Goal: Task Accomplishment & Management: Use online tool/utility

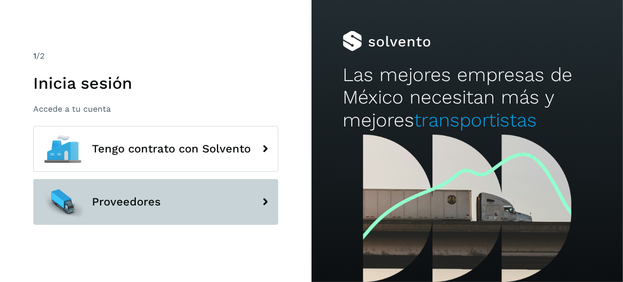
click at [128, 208] on span "Proveedores" at bounding box center [126, 202] width 69 height 12
click at [129, 202] on span "Proveedores" at bounding box center [126, 202] width 69 height 12
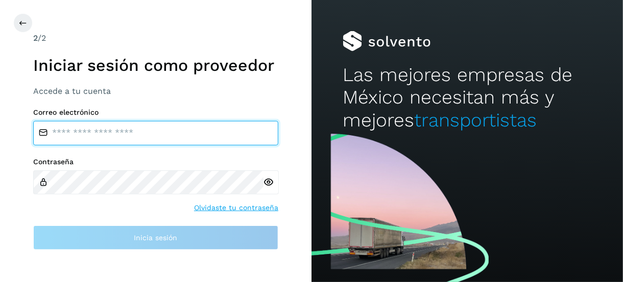
type input "**********"
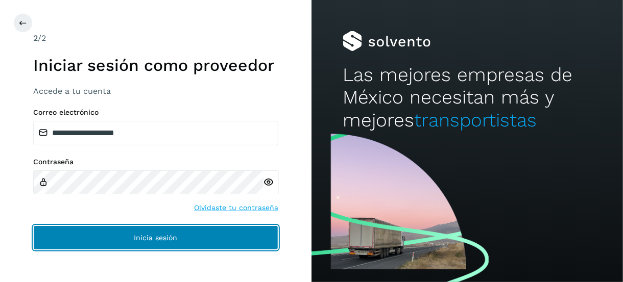
click at [131, 231] on button "Inicia sesión" at bounding box center [155, 238] width 245 height 24
click at [149, 228] on button "Inicia sesión" at bounding box center [155, 238] width 245 height 24
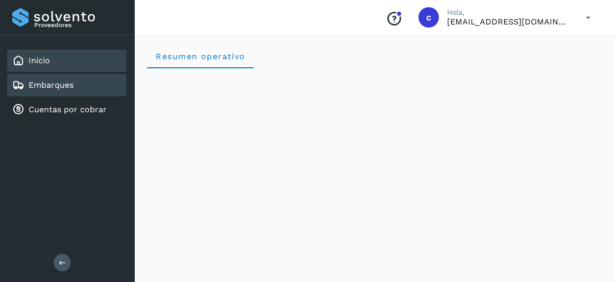
click at [68, 86] on link "Embarques" at bounding box center [51, 85] width 45 height 10
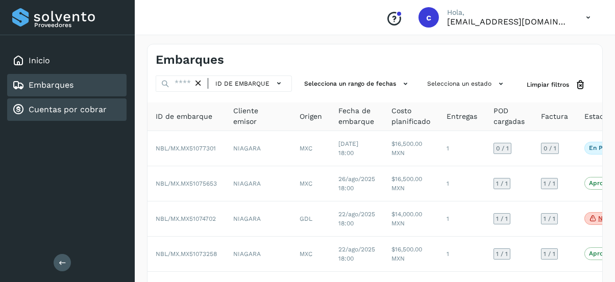
click at [56, 113] on link "Cuentas por cobrar" at bounding box center [68, 110] width 78 height 10
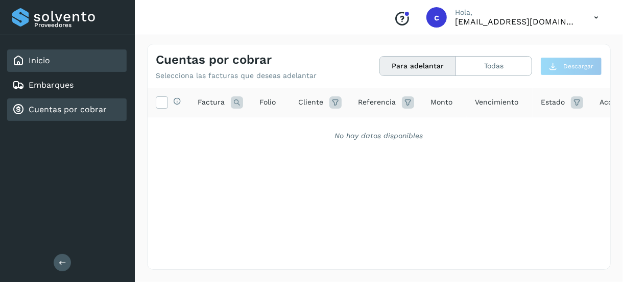
click at [55, 63] on div "Inicio" at bounding box center [66, 61] width 119 height 22
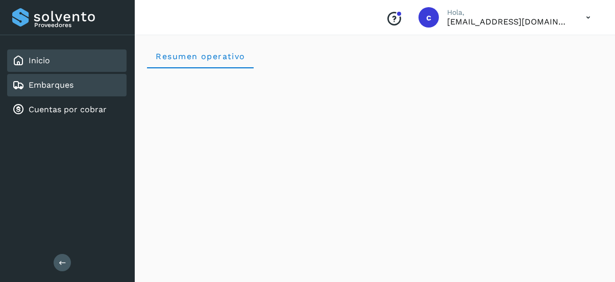
click at [65, 87] on link "Embarques" at bounding box center [51, 85] width 45 height 10
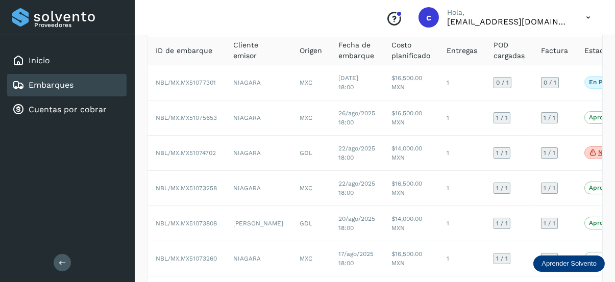
scroll to position [51, 0]
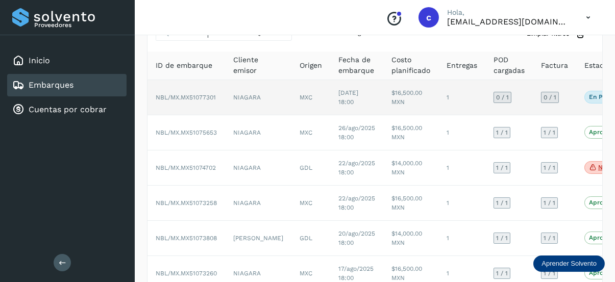
click at [584, 92] on span "En proceso" at bounding box center [605, 97] width 43 height 12
click at [589, 96] on p "En proceso" at bounding box center [606, 96] width 34 height 7
click at [541, 100] on td "0 / 1" at bounding box center [554, 97] width 43 height 35
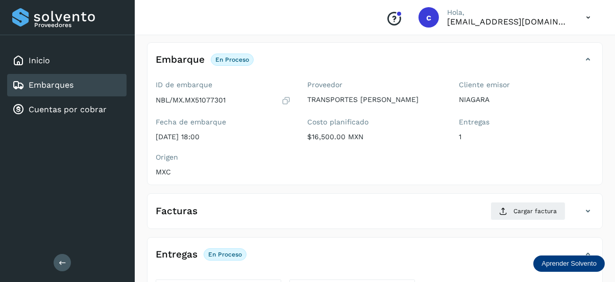
scroll to position [102, 0]
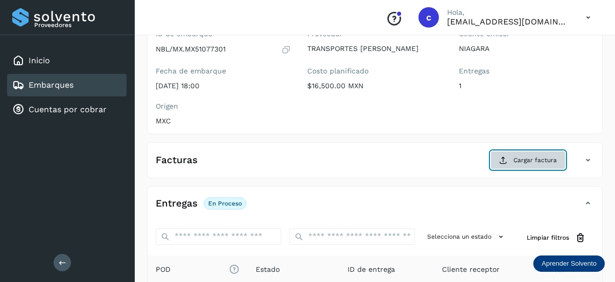
click at [522, 154] on button "Cargar factura" at bounding box center [527, 160] width 75 height 18
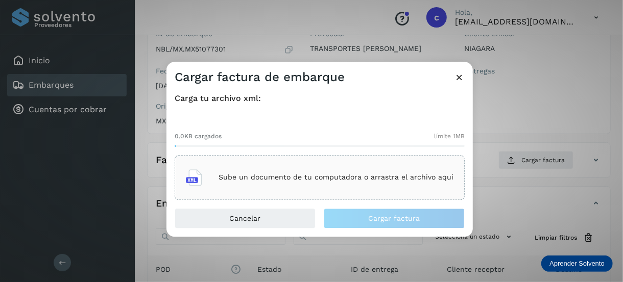
click at [265, 181] on p "Sube un documento de tu computadora o arrastra el archivo aquí" at bounding box center [335, 178] width 235 height 9
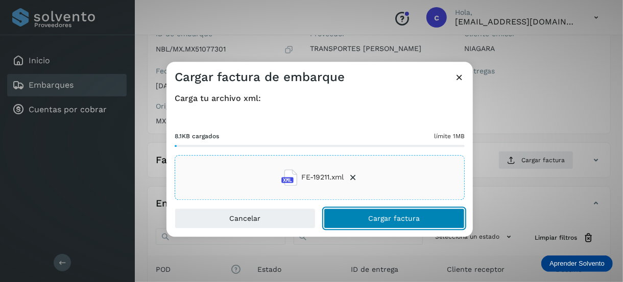
click at [367, 216] on button "Cargar factura" at bounding box center [394, 218] width 141 height 20
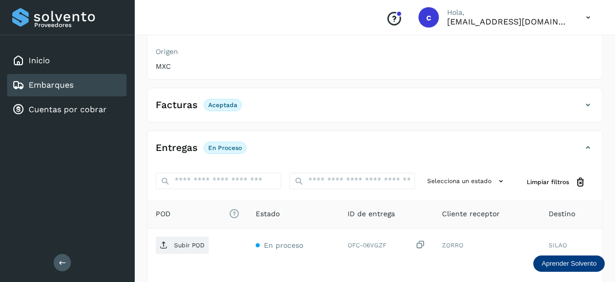
scroll to position [234, 0]
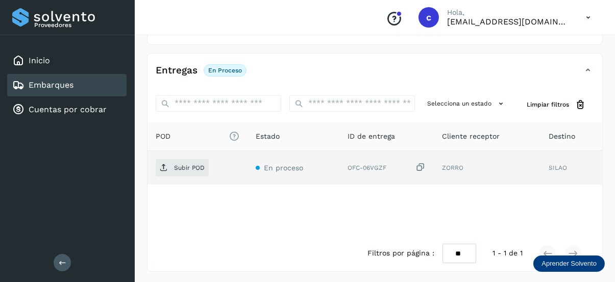
click at [260, 168] on span "En proceso" at bounding box center [279, 168] width 47 height 8
click at [190, 164] on p "Subir POD" at bounding box center [189, 167] width 31 height 7
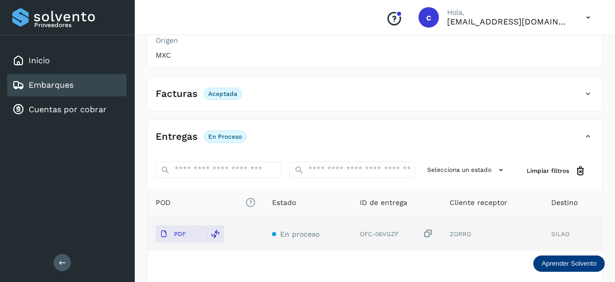
scroll to position [0, 0]
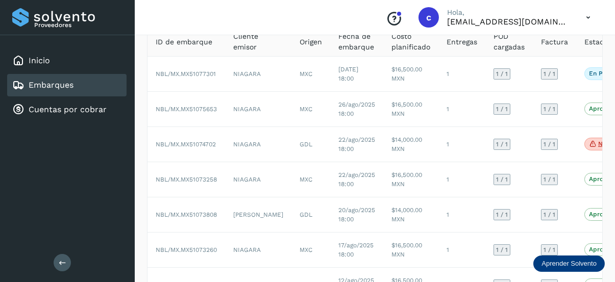
scroll to position [51, 0]
